Goal: Information Seeking & Learning: Learn about a topic

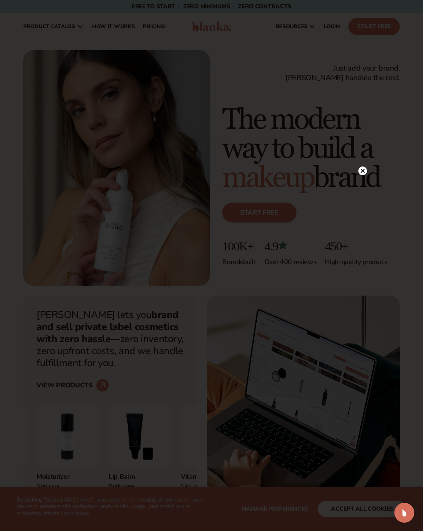
click at [364, 171] on icon at bounding box center [363, 171] width 4 height 4
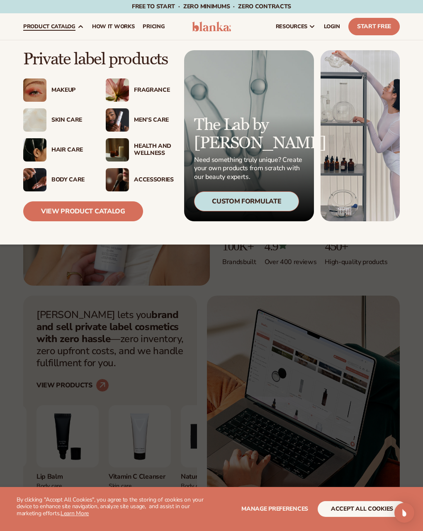
click at [62, 179] on div "Body Care" at bounding box center [70, 179] width 38 height 7
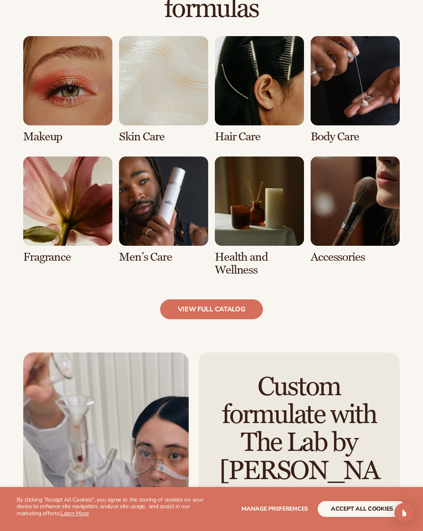
scroll to position [623, 0]
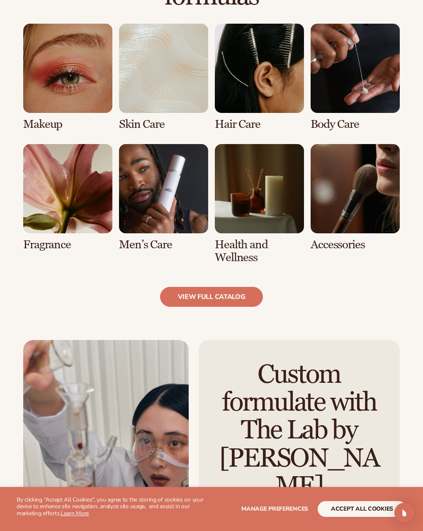
click at [76, 195] on link "5 / 8" at bounding box center [67, 197] width 89 height 107
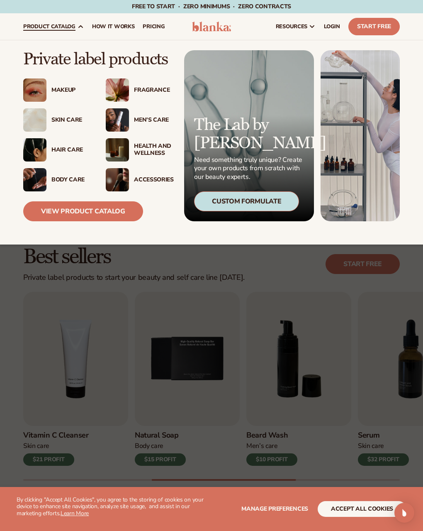
click at [61, 87] on div "Makeup" at bounding box center [70, 90] width 38 height 7
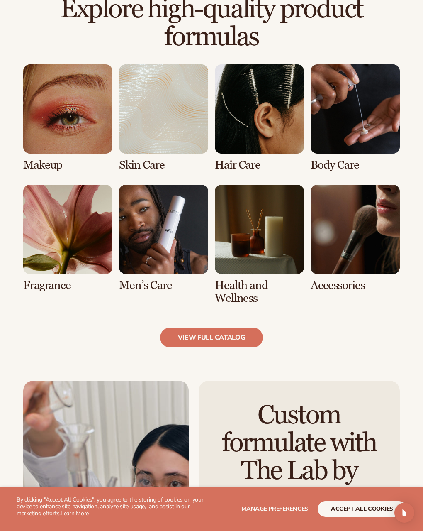
scroll to position [747, 0]
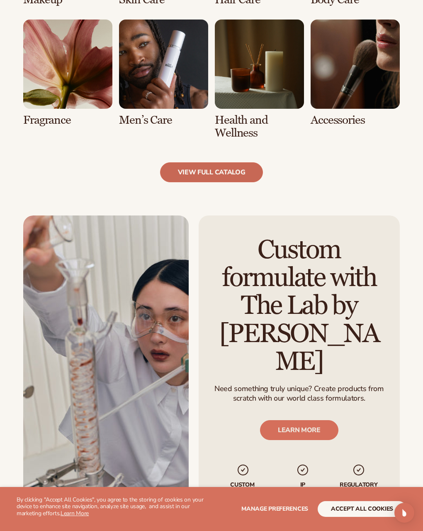
click at [197, 182] on link "view full catalog" at bounding box center [211, 172] width 103 height 20
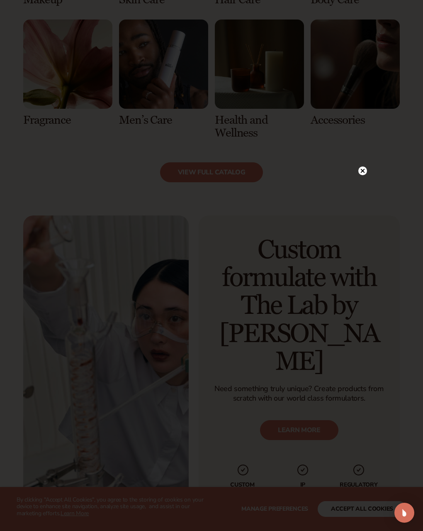
click at [367, 173] on circle at bounding box center [363, 170] width 9 height 9
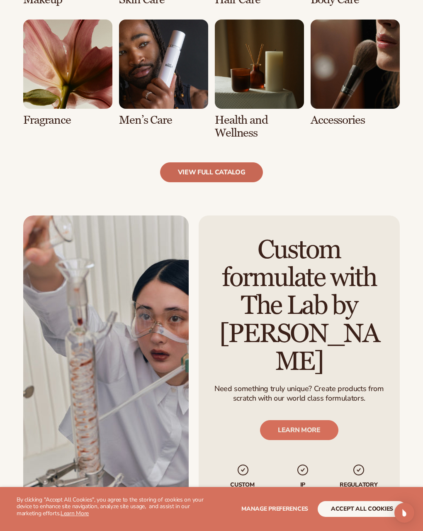
click at [218, 181] on link "view full catalog" at bounding box center [211, 172] width 103 height 20
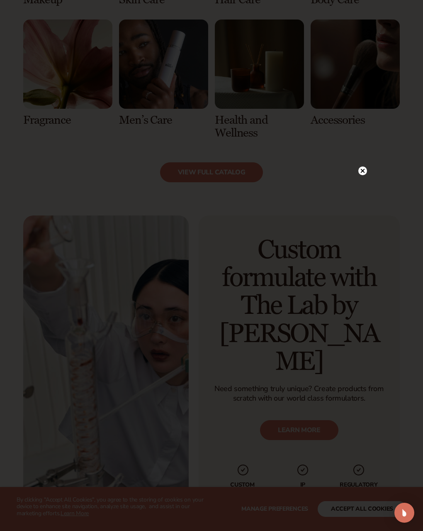
click at [362, 169] on circle at bounding box center [363, 170] width 9 height 9
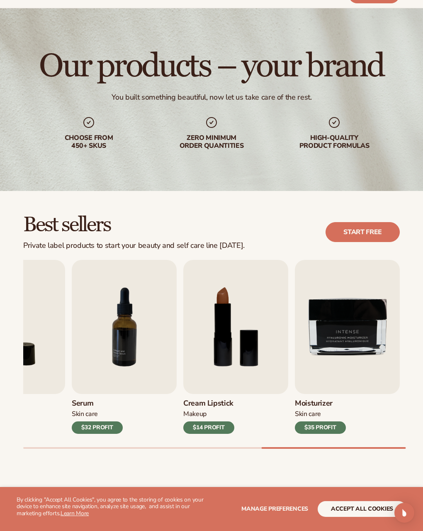
scroll to position [0, 0]
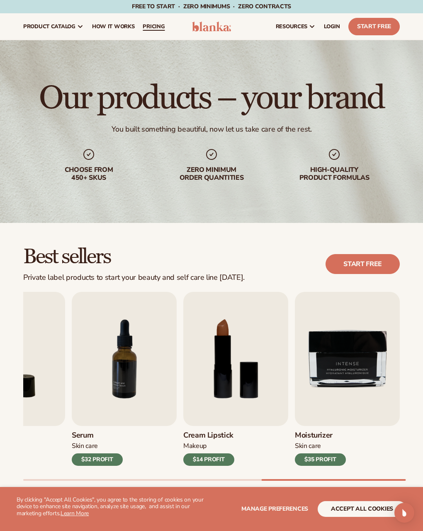
click at [155, 22] on link "pricing" at bounding box center [154, 26] width 30 height 27
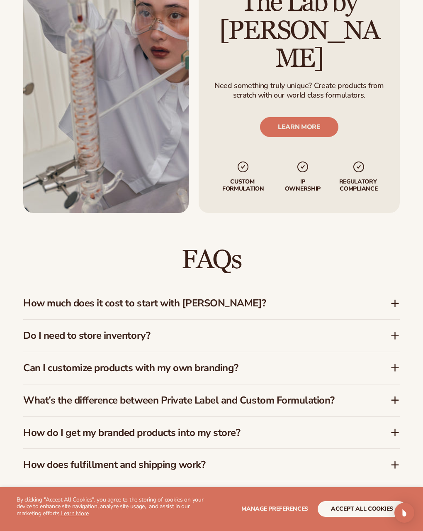
scroll to position [1077, 0]
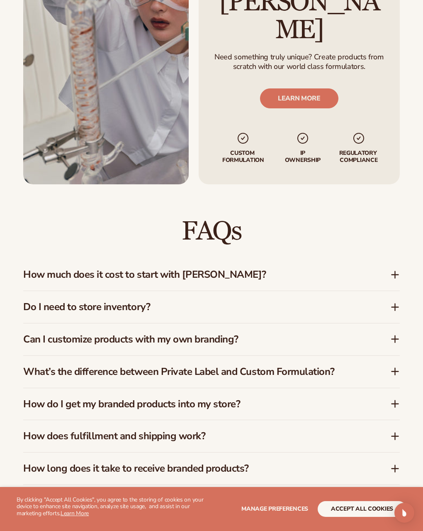
click at [126, 269] on h3 "How much does it cost to start with Blanka?" at bounding box center [194, 275] width 342 height 12
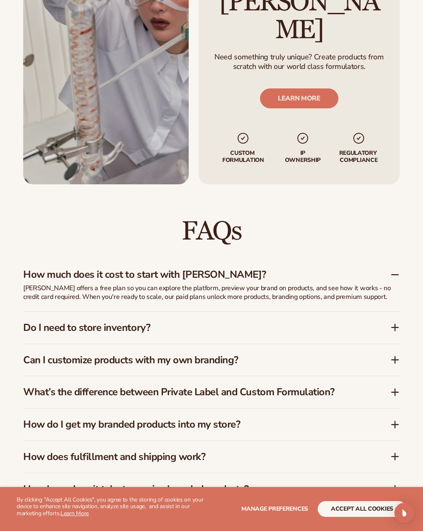
click at [126, 269] on h3 "How much does it cost to start with Blanka?" at bounding box center [194, 275] width 342 height 12
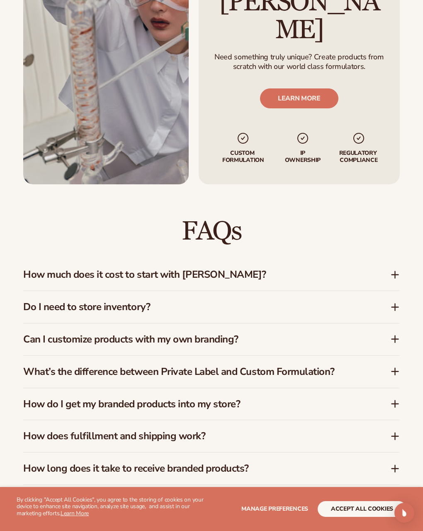
click at [87, 301] on h3 "Do I need to store inventory?" at bounding box center [194, 307] width 342 height 12
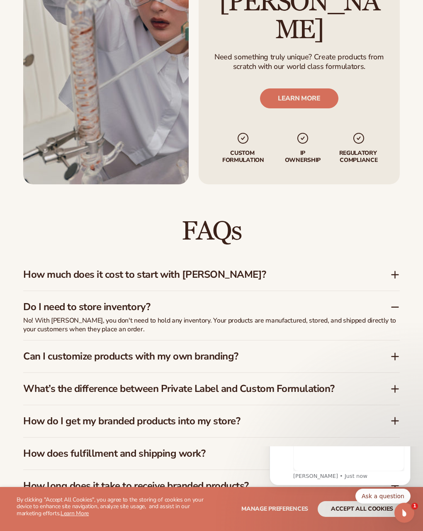
scroll to position [0, 0]
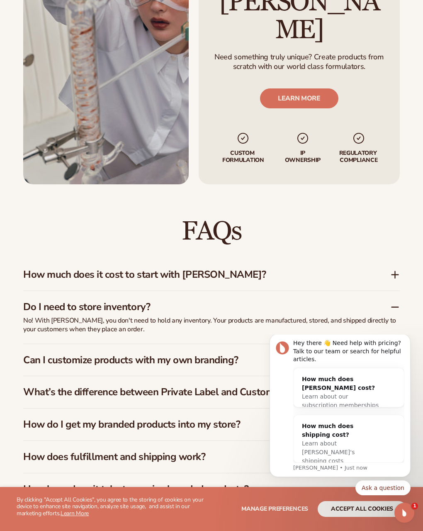
click at [87, 301] on h3 "Do I need to store inventory?" at bounding box center [194, 307] width 342 height 12
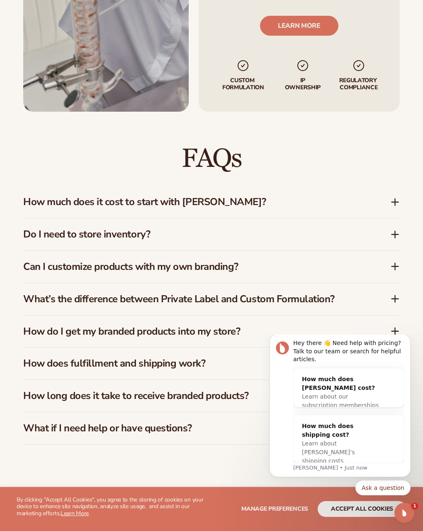
scroll to position [1160, 0]
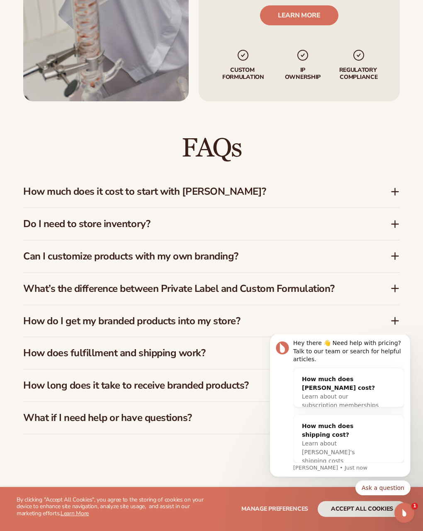
click at [103, 250] on h3 "Can I customize products with my own branding?" at bounding box center [194, 256] width 342 height 12
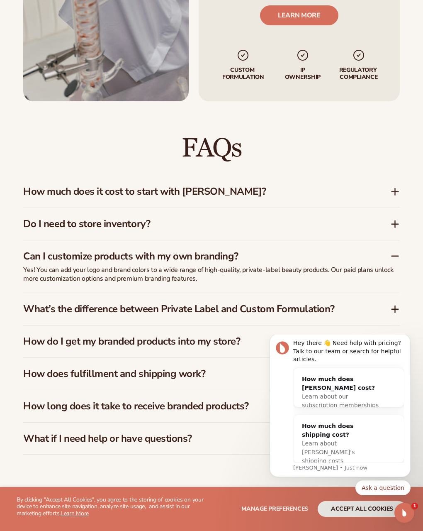
click at [103, 250] on h3 "Can I customize products with my own branding?" at bounding box center [194, 256] width 342 height 12
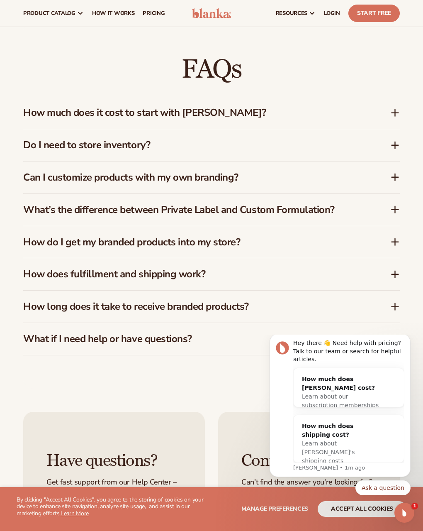
scroll to position [1201, 0]
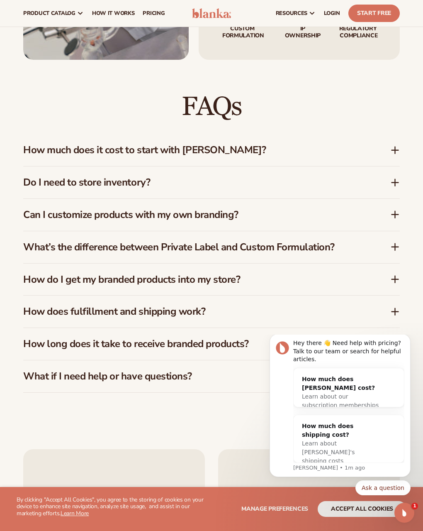
click at [84, 328] on div "How long does it take to receive branded products?" at bounding box center [211, 344] width 377 height 32
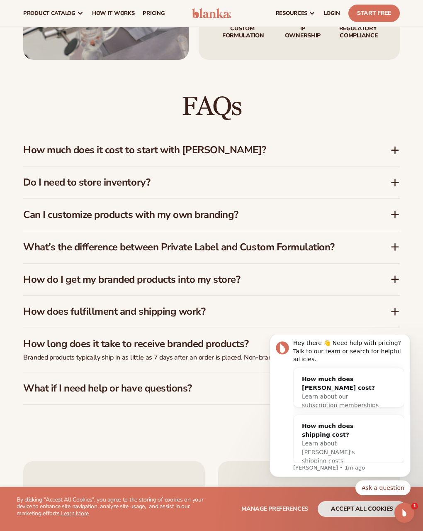
click at [113, 372] on div "What if I need help or have questions?" at bounding box center [211, 388] width 377 height 32
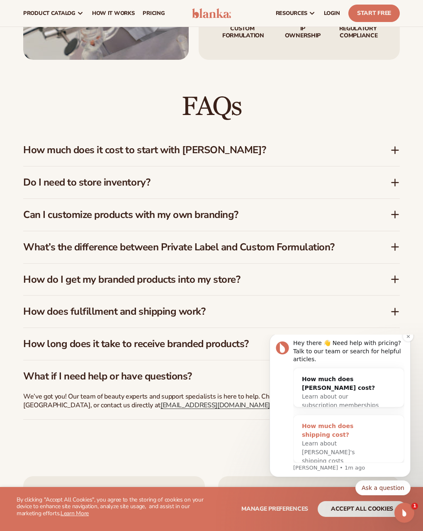
click at [310, 443] on span "Learn about Blanka's shipping costs" at bounding box center [328, 452] width 53 height 24
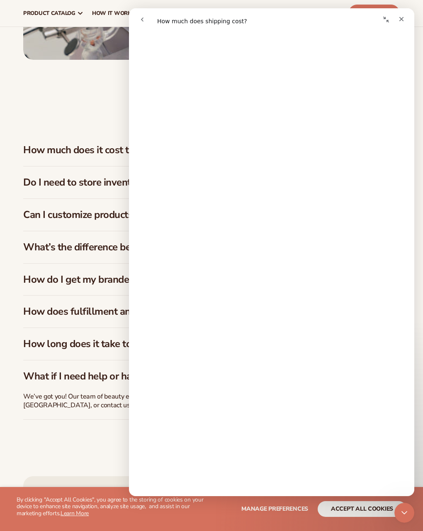
scroll to position [208, 0]
click at [122, 144] on h3 "How much does it cost to start with Blanka?" at bounding box center [194, 150] width 342 height 12
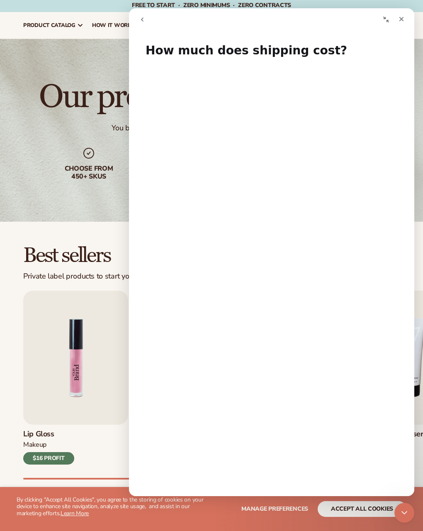
click at [50, 390] on img "1 / 9" at bounding box center [75, 358] width 105 height 134
click at [63, 403] on img "1 / 9" at bounding box center [75, 358] width 105 height 134
click at [398, 18] on icon "Close" at bounding box center [401, 19] width 7 height 7
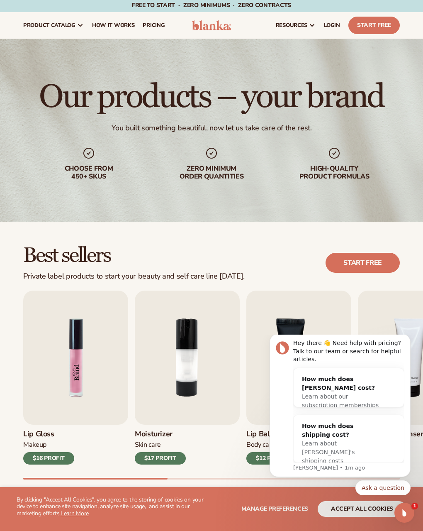
click at [90, 398] on img "1 / 9" at bounding box center [75, 358] width 105 height 134
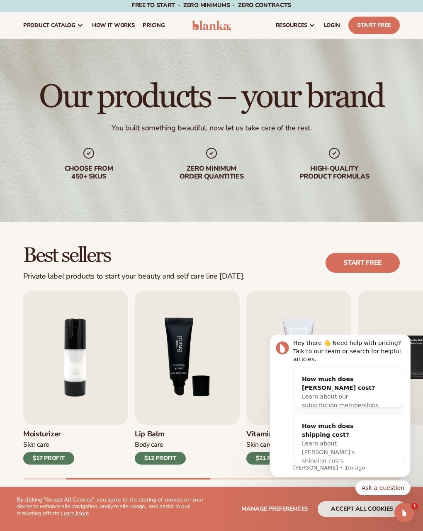
click at [203, 391] on img "3 / 9" at bounding box center [187, 358] width 105 height 134
click at [174, 457] on div "$12 PROFIT" at bounding box center [160, 458] width 51 height 12
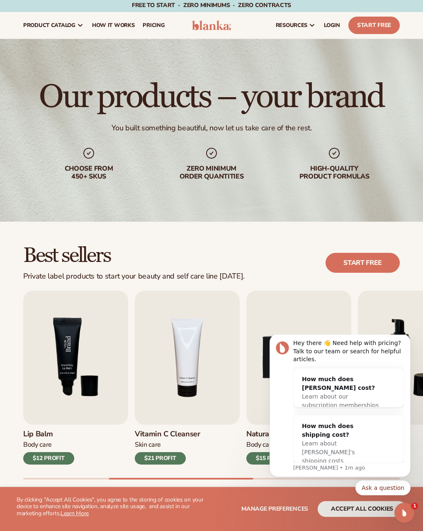
click at [102, 355] on img "3 / 9" at bounding box center [75, 358] width 105 height 134
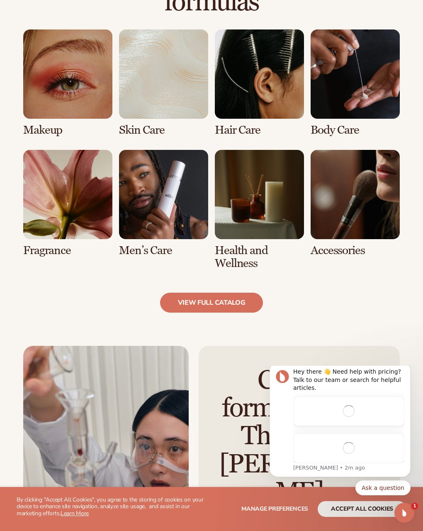
scroll to position [623, 0]
